Goal: Complete application form: Complete application form

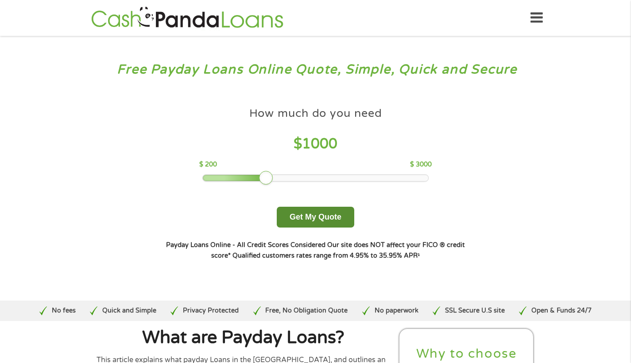
click at [316, 227] on button "Get My Quote" at bounding box center [316, 217] width 78 height 21
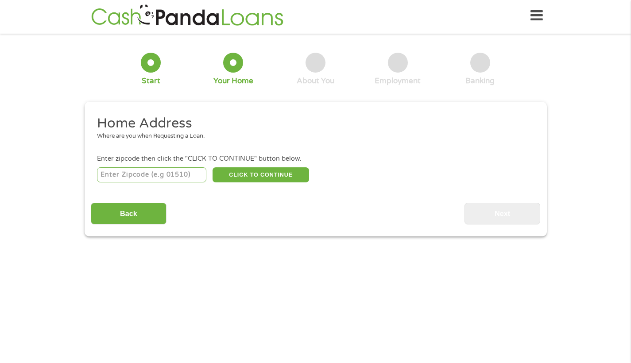
click at [173, 174] on input "number" at bounding box center [151, 174] width 109 height 15
type input "94116"
click at [271, 172] on button "CLICK TO CONTINUE" at bounding box center [261, 174] width 97 height 15
type input "94116"
type input "San Francisco"
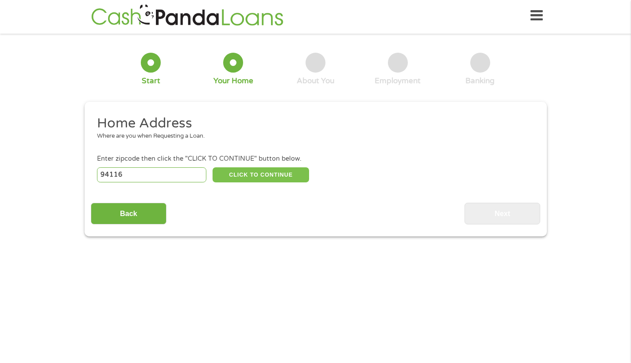
select select "California"
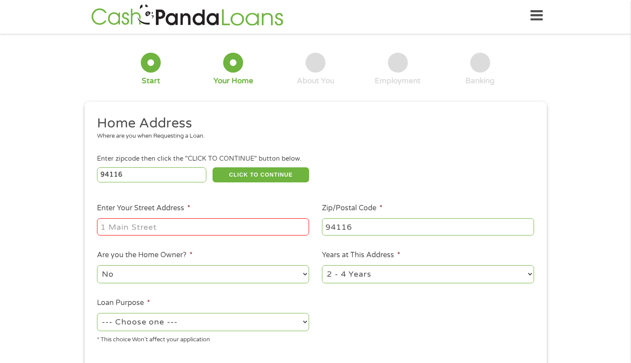
scroll to position [164, 0]
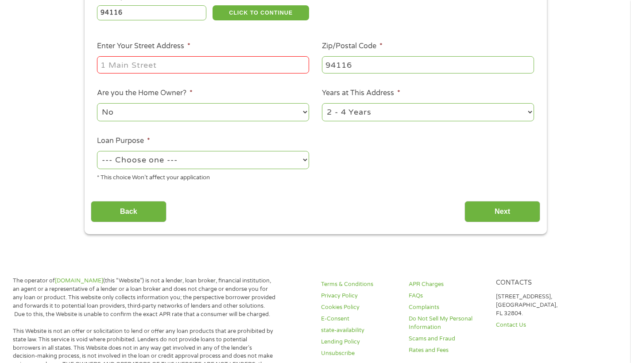
select select "shorttermcash"
click at [120, 63] on input "207432ndave" at bounding box center [203, 64] width 212 height 17
click at [122, 63] on input "207432ndave" at bounding box center [203, 64] width 212 height 17
click at [145, 63] on input "2074 32ndave" at bounding box center [203, 64] width 212 height 17
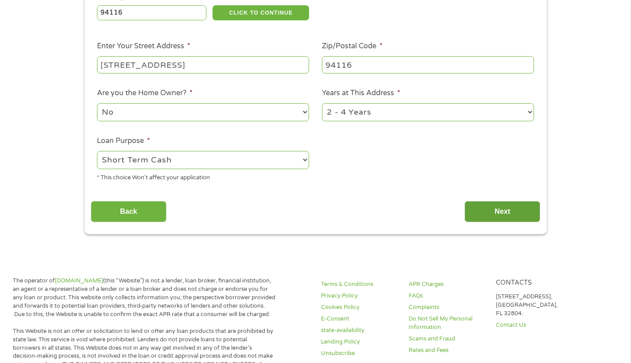
type input "2074 32nd ave"
click at [498, 209] on input "Next" at bounding box center [503, 212] width 76 height 22
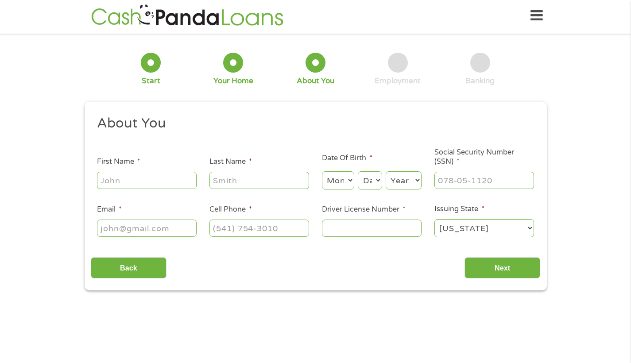
scroll to position [4, 4]
type input "fang"
type input "chen"
select select "6"
select select "22"
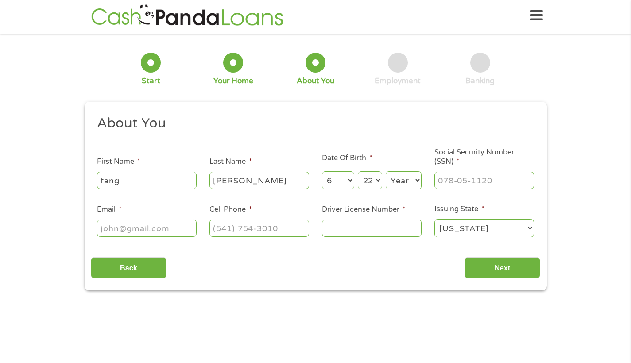
select select "1982"
click at [453, 182] on input "___-__-____" at bounding box center [484, 180] width 100 height 17
type input "782-91-0770"
type input "chenfangdoctor@gmail.com"
type input "(415) 926-2458"
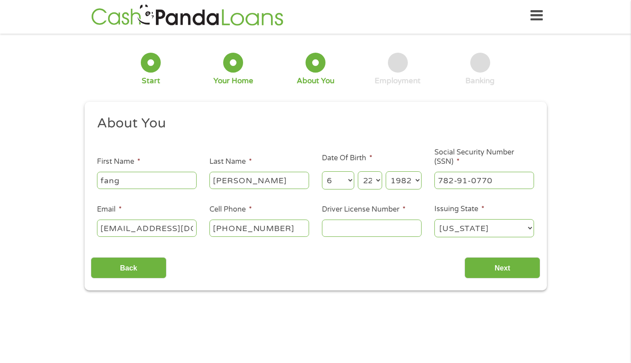
click at [365, 225] on input "Driver License Number *" at bounding box center [372, 228] width 100 height 17
type input "U0606886"
click at [512, 269] on input "Next" at bounding box center [503, 268] width 76 height 22
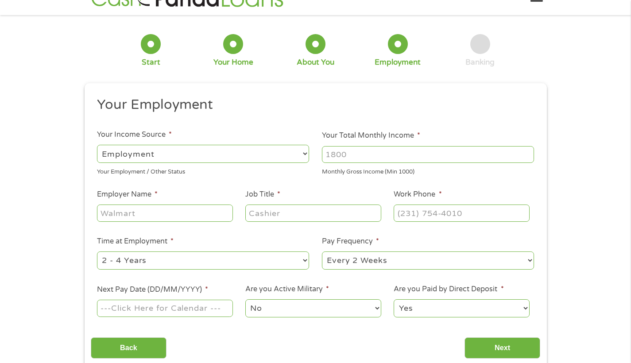
scroll to position [23, 0]
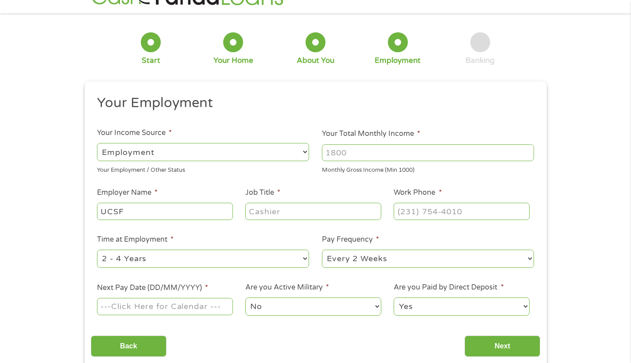
type input "UCSF"
type input "DOCTOR"
type input "(415) 926-2457"
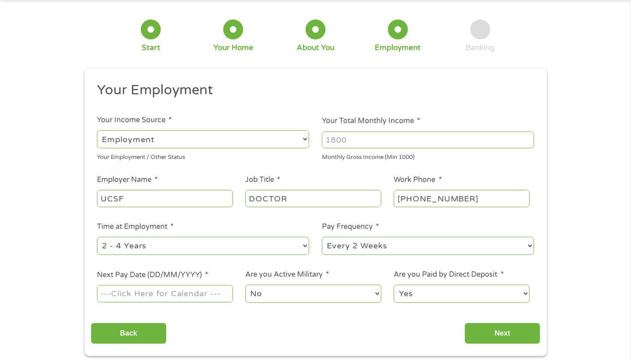
scroll to position [72, 0]
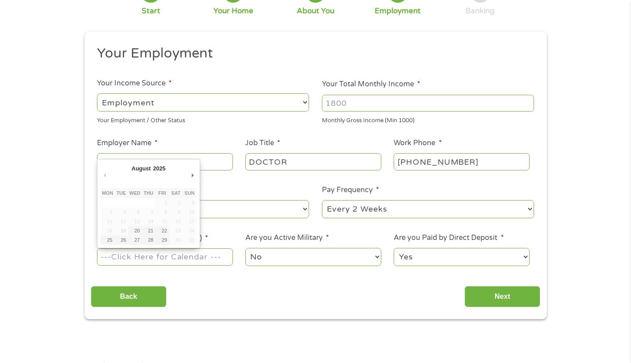
click at [144, 259] on input "Next Pay Date (DD/MM/YYYY) *" at bounding box center [165, 256] width 136 height 17
type input "25/08/2025"
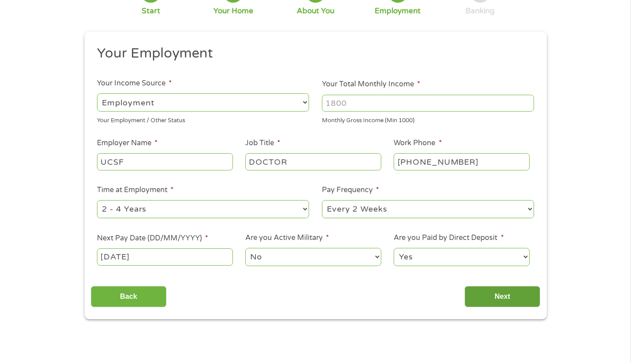
click at [494, 295] on input "Next" at bounding box center [503, 297] width 76 height 22
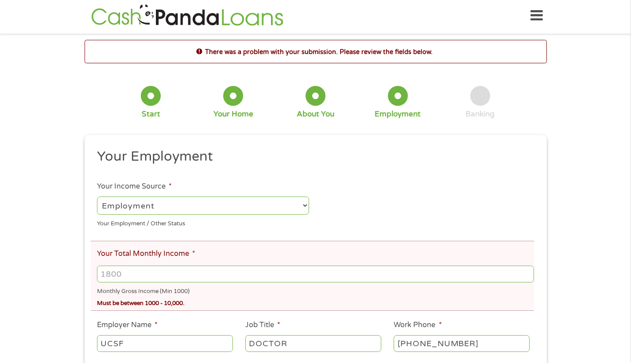
scroll to position [63, 0]
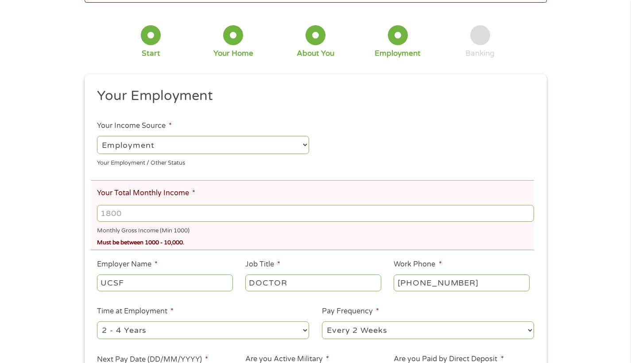
click at [155, 213] on input "Your Total Monthly Income *" at bounding box center [315, 213] width 437 height 17
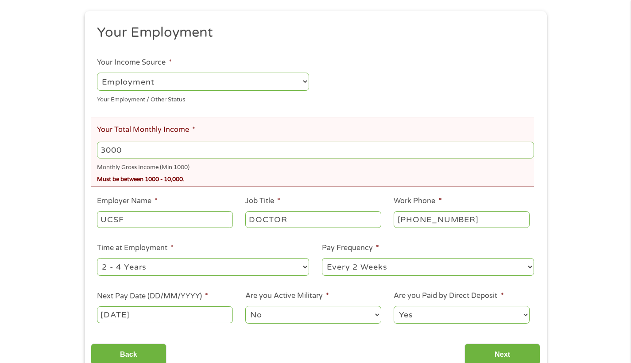
type input "3000"
click at [218, 247] on li "Time at Employment * --- Choose one --- 1 Year or less 1 - 2 Years 2 - 4 Years …" at bounding box center [203, 260] width 225 height 35
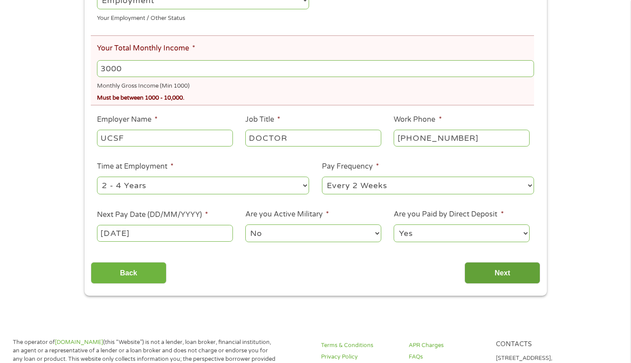
click at [493, 270] on input "Next" at bounding box center [503, 273] width 76 height 22
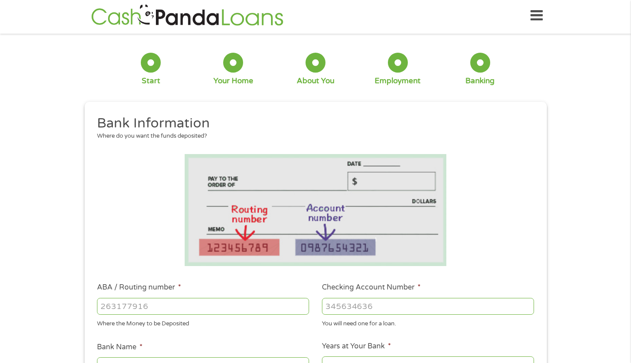
scroll to position [159, 0]
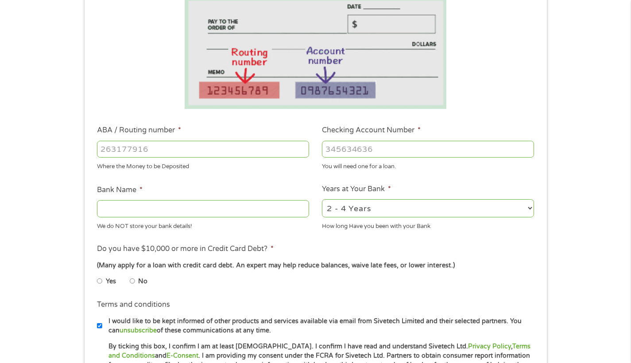
click at [109, 151] on input "ABA / Routing number *" at bounding box center [203, 149] width 212 height 17
click at [171, 207] on input "Bank Name *" at bounding box center [203, 208] width 212 height 17
type input "W"
click at [180, 155] on input "ABA / Routing number *" at bounding box center [203, 149] width 212 height 17
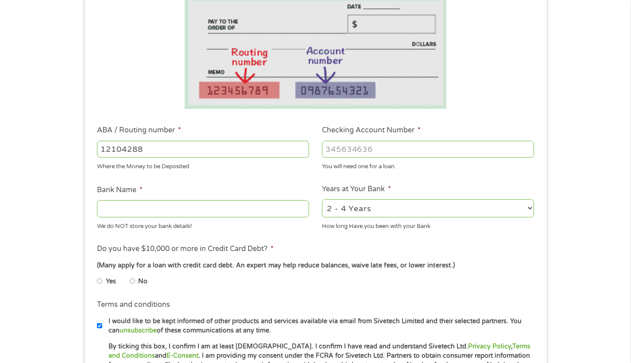
type input "121042882"
type input "WELLS FARGO BANK NA"
type input "121042882"
click at [353, 155] on input "Checking Account Number *" at bounding box center [428, 149] width 212 height 17
click at [364, 151] on input "Checking Account Number *" at bounding box center [428, 149] width 212 height 17
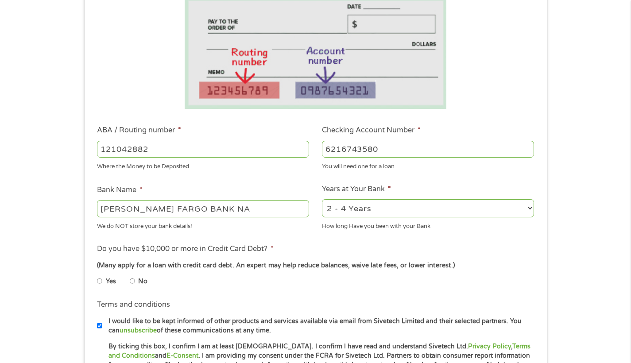
type input "6216743580"
click at [582, 170] on div "1 Start 2 Your Home 3 About You 4 Employment 5 Banking 6 This field is hidden w…" at bounding box center [315, 164] width 631 height 562
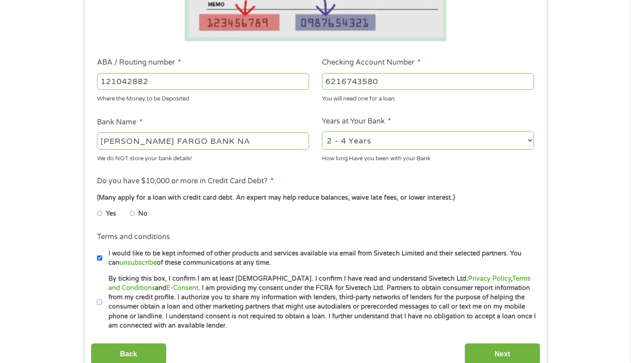
scroll to position [302, 0]
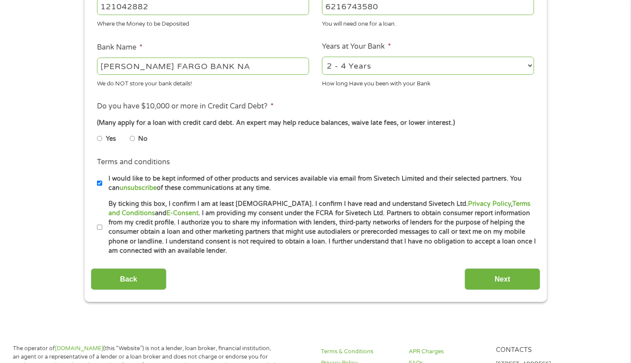
click at [134, 137] on input "No" at bounding box center [132, 139] width 5 height 14
radio input "true"
click at [524, 281] on input "Next" at bounding box center [503, 279] width 76 height 22
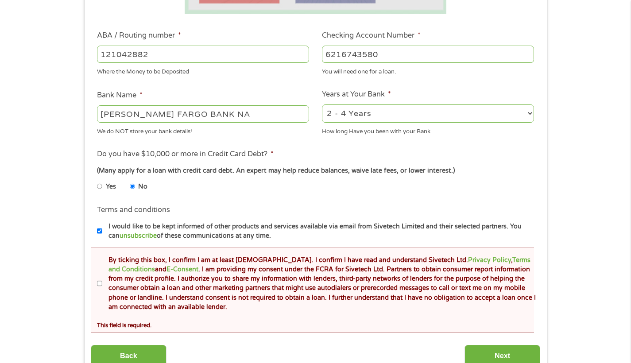
scroll to position [289, 0]
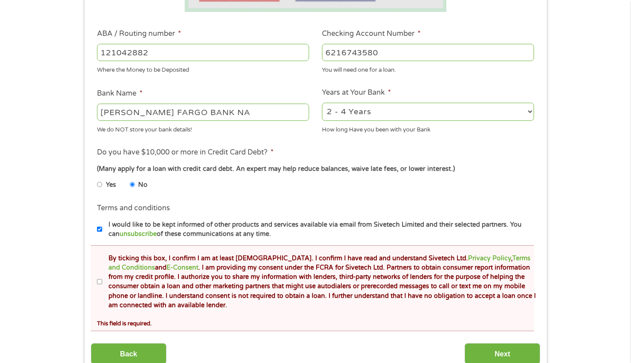
click at [102, 279] on label "By ticking this box, I confirm I am at least 18 years old. I confirm I have rea…" at bounding box center [319, 282] width 434 height 57
click at [101, 279] on input "By ticking this box, I confirm I am at least 18 years old. I confirm I have rea…" at bounding box center [99, 282] width 5 height 14
checkbox input "true"
click at [504, 353] on input "Next" at bounding box center [503, 354] width 76 height 22
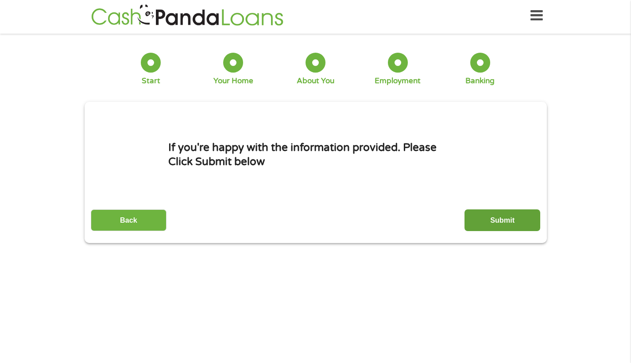
click at [518, 228] on input "Submit" at bounding box center [503, 220] width 76 height 22
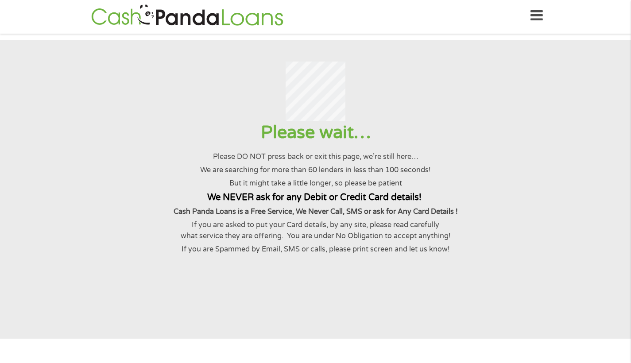
scroll to position [0, 0]
